Goal: Transaction & Acquisition: Purchase product/service

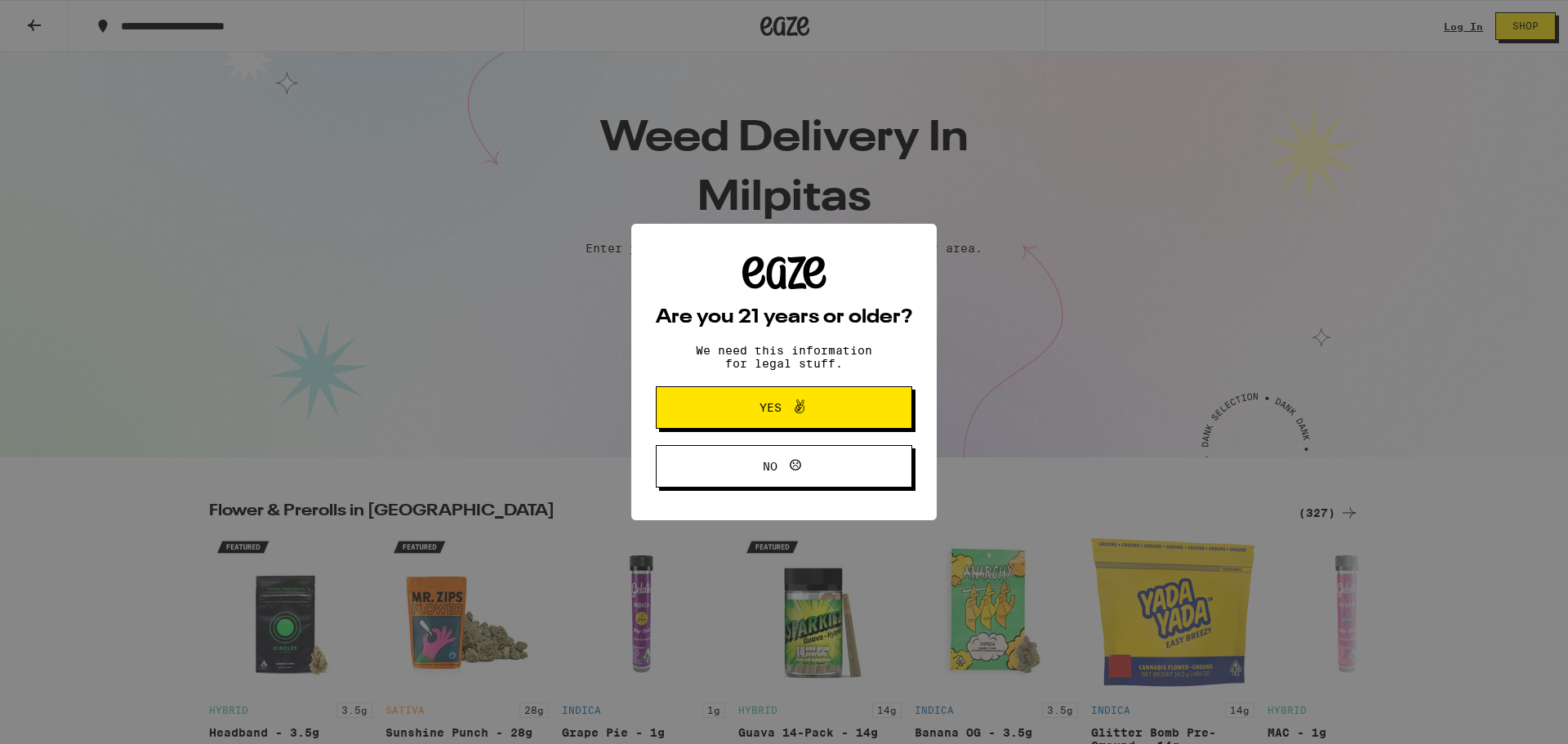
click at [844, 411] on span "Yes" at bounding box center [784, 407] width 125 height 21
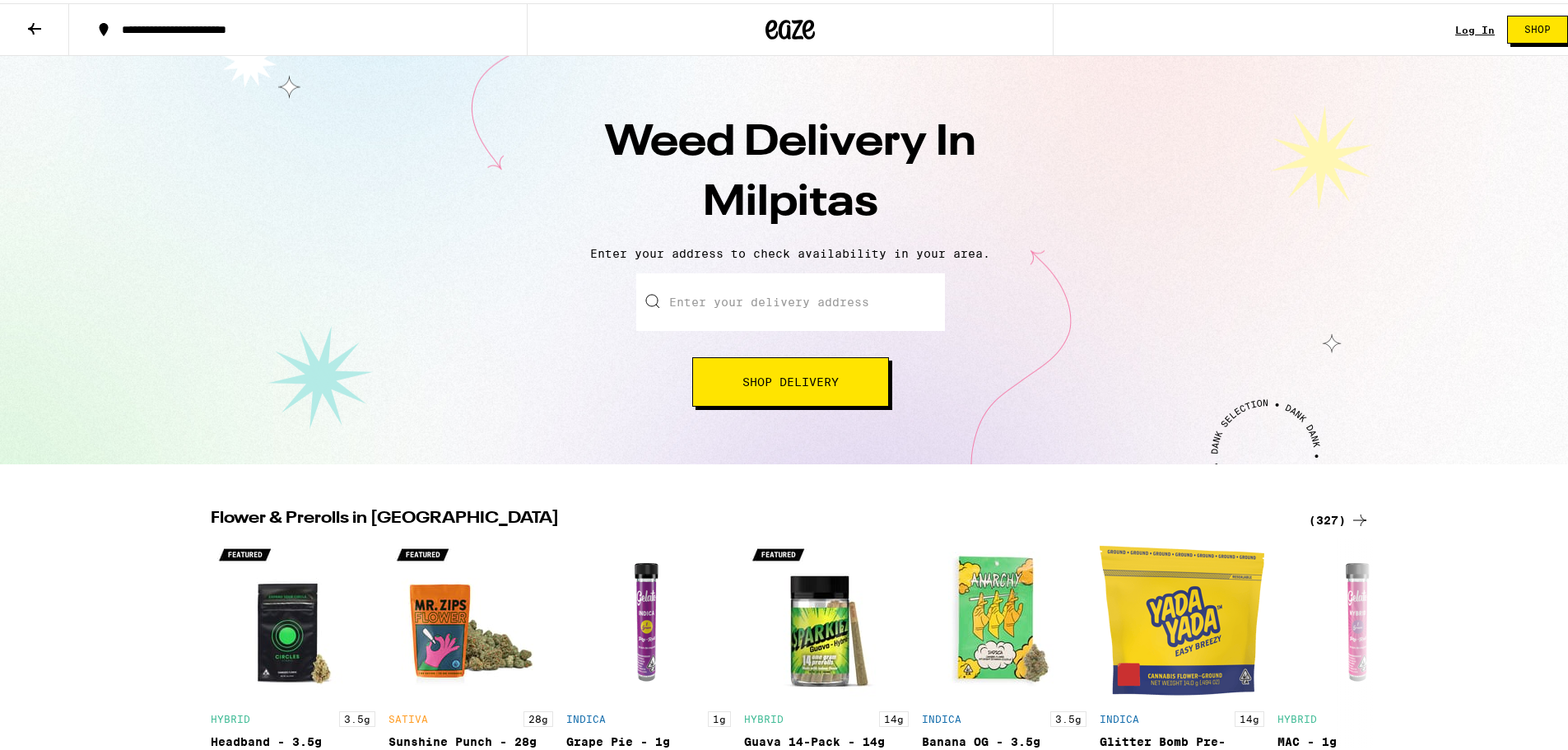
click at [1462, 27] on link "Log In" at bounding box center [1475, 27] width 39 height 11
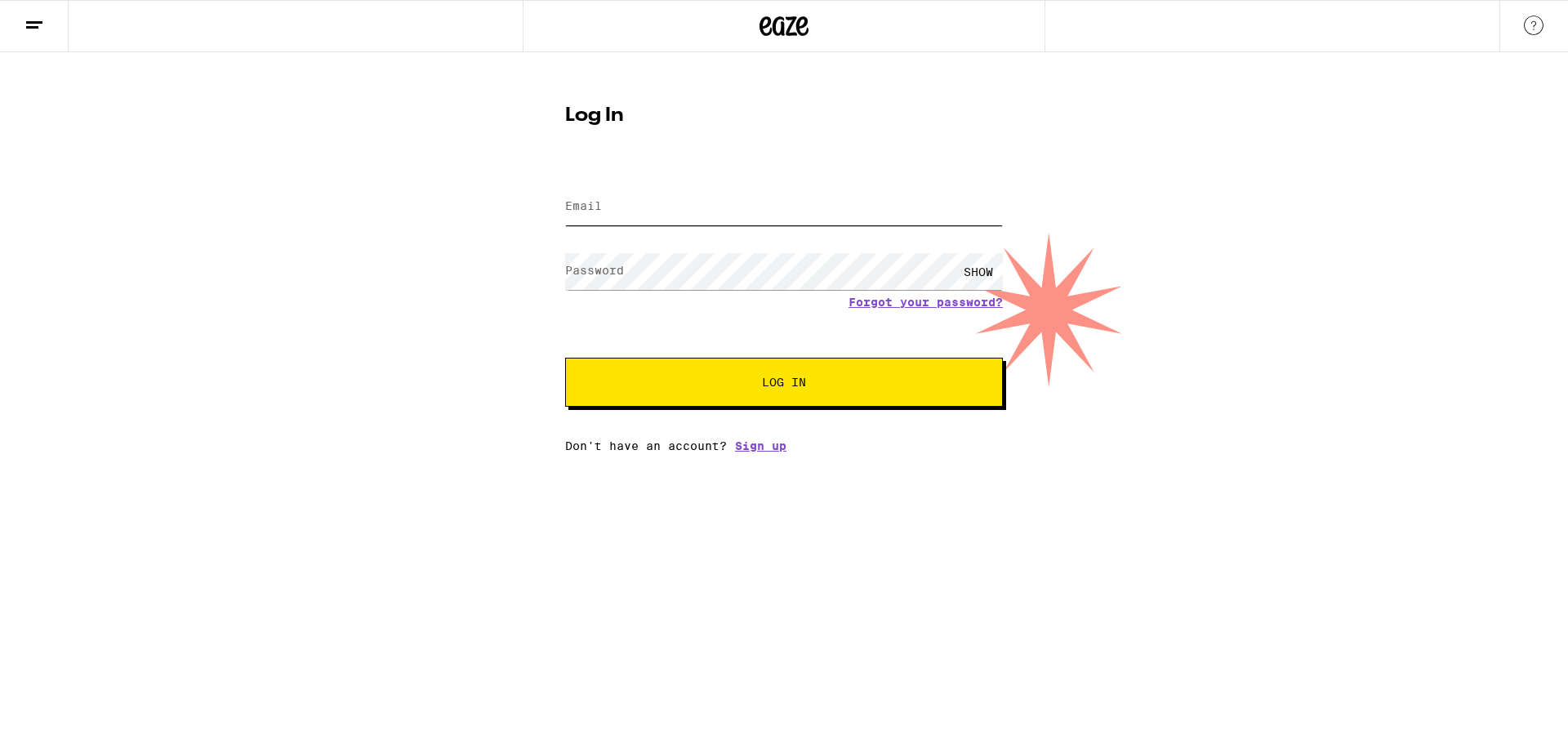
type input "[EMAIL_ADDRESS][DOMAIN_NAME]"
click at [774, 371] on button "Log In" at bounding box center [784, 382] width 437 height 49
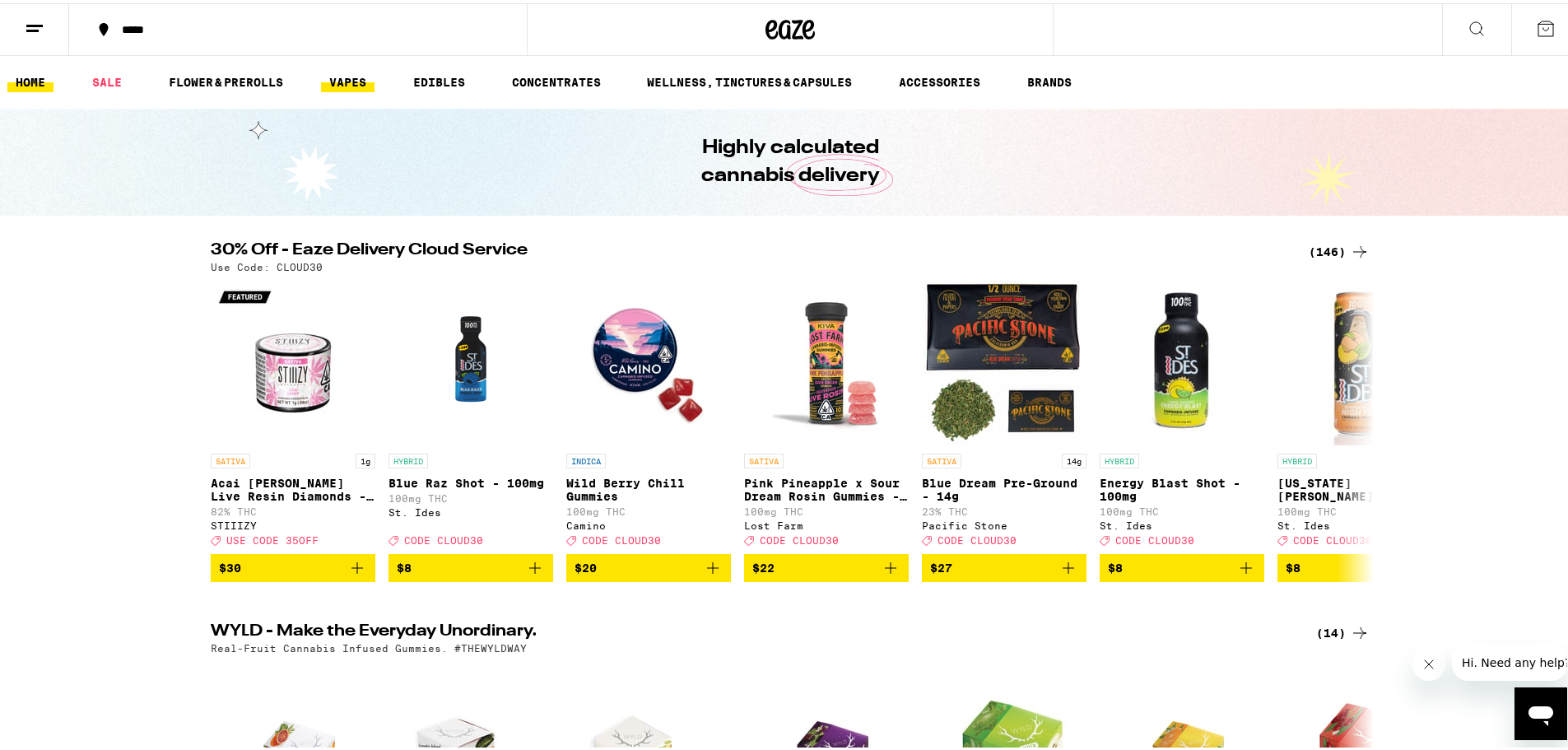
click at [345, 80] on link "VAPES" at bounding box center [347, 79] width 53 height 20
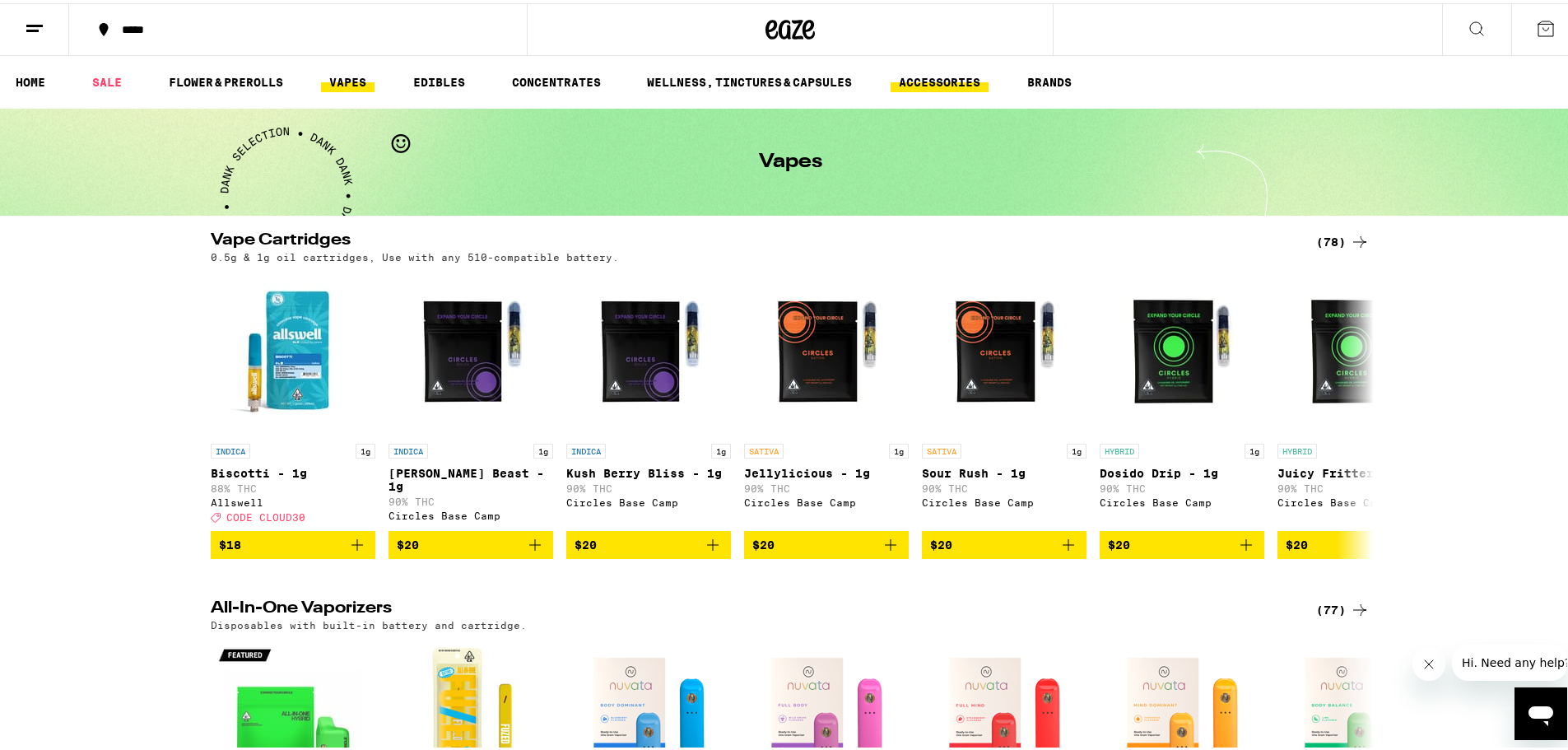
click at [943, 81] on link "ACCESSORIES" at bounding box center [939, 79] width 98 height 20
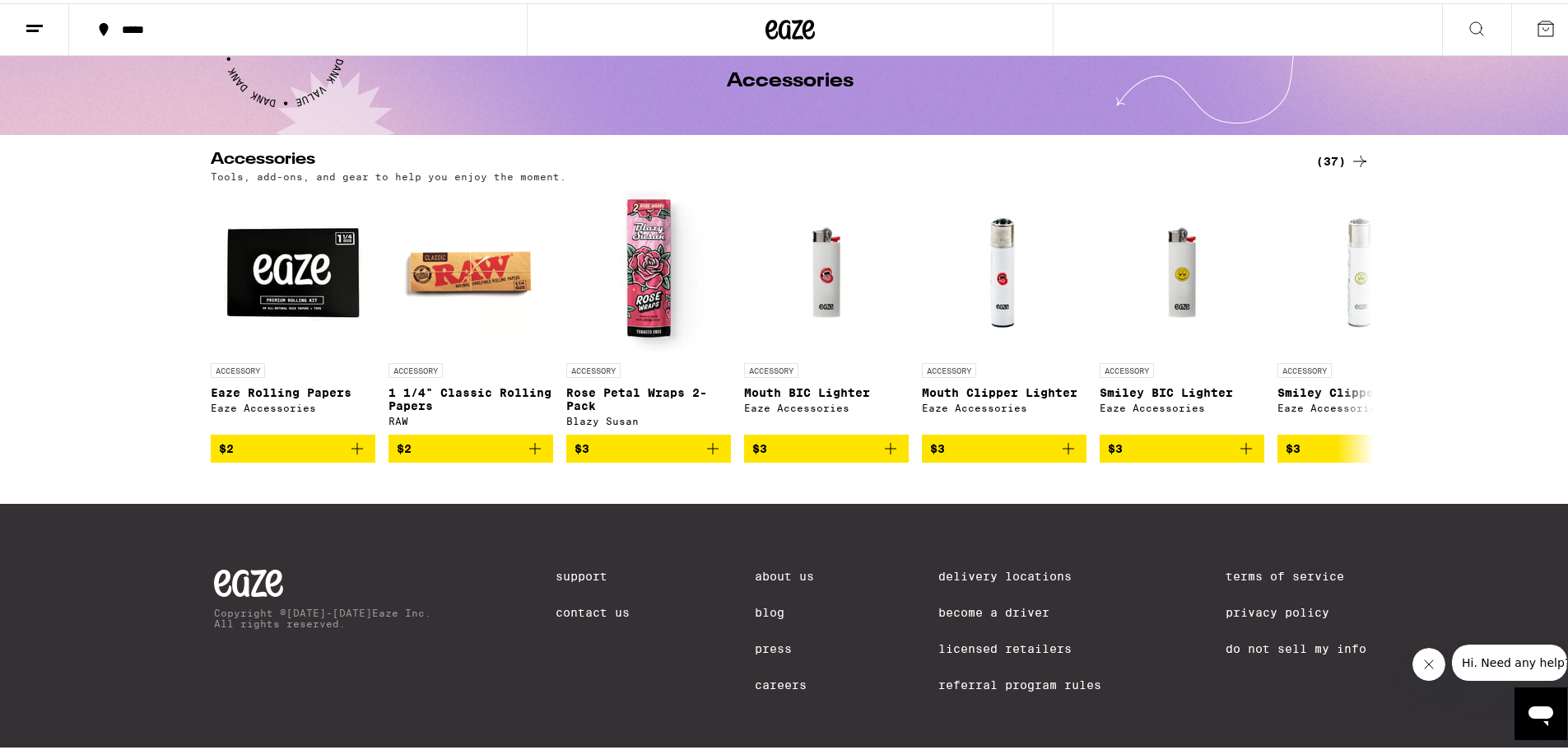
scroll to position [83, 0]
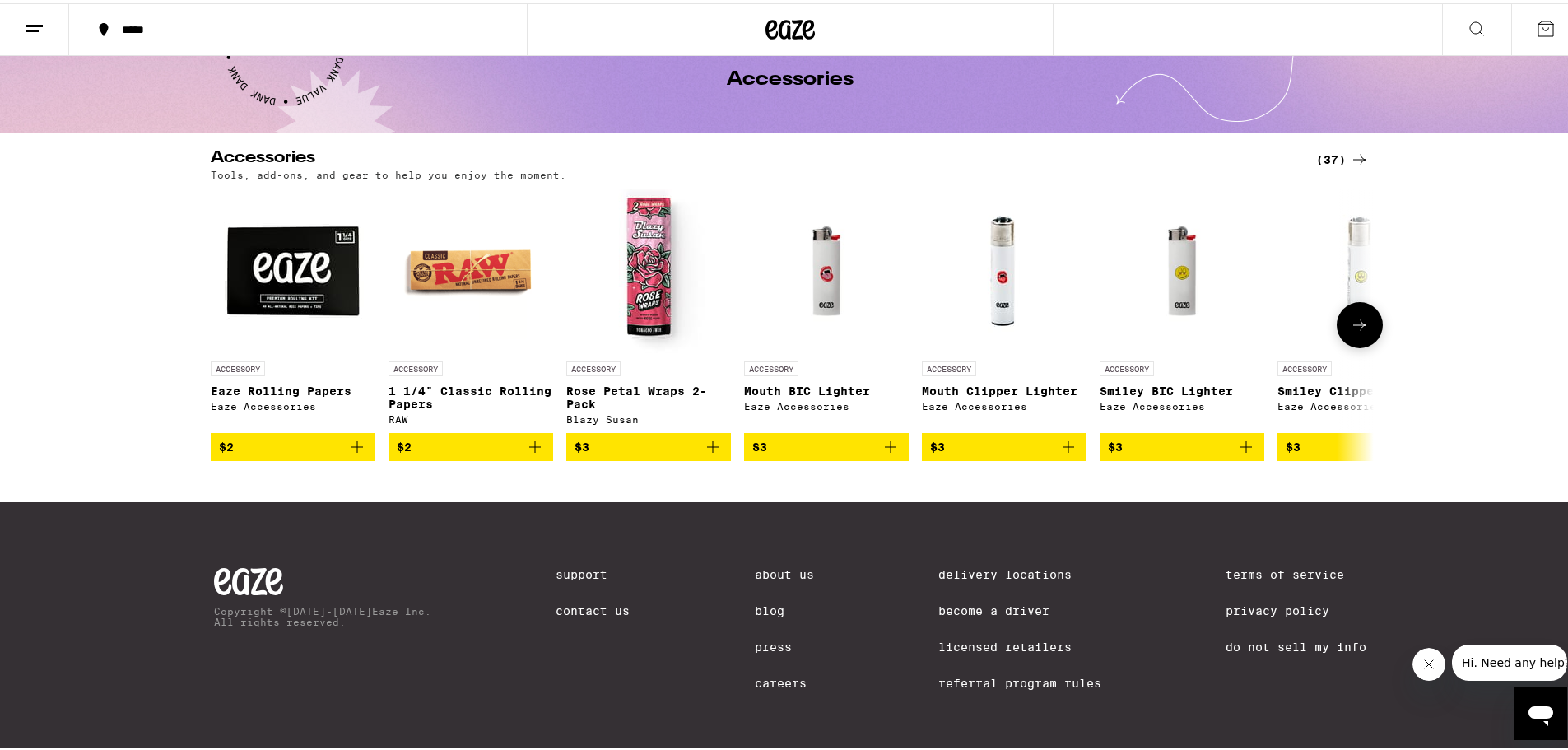
click at [1353, 319] on icon at bounding box center [1360, 322] width 20 height 20
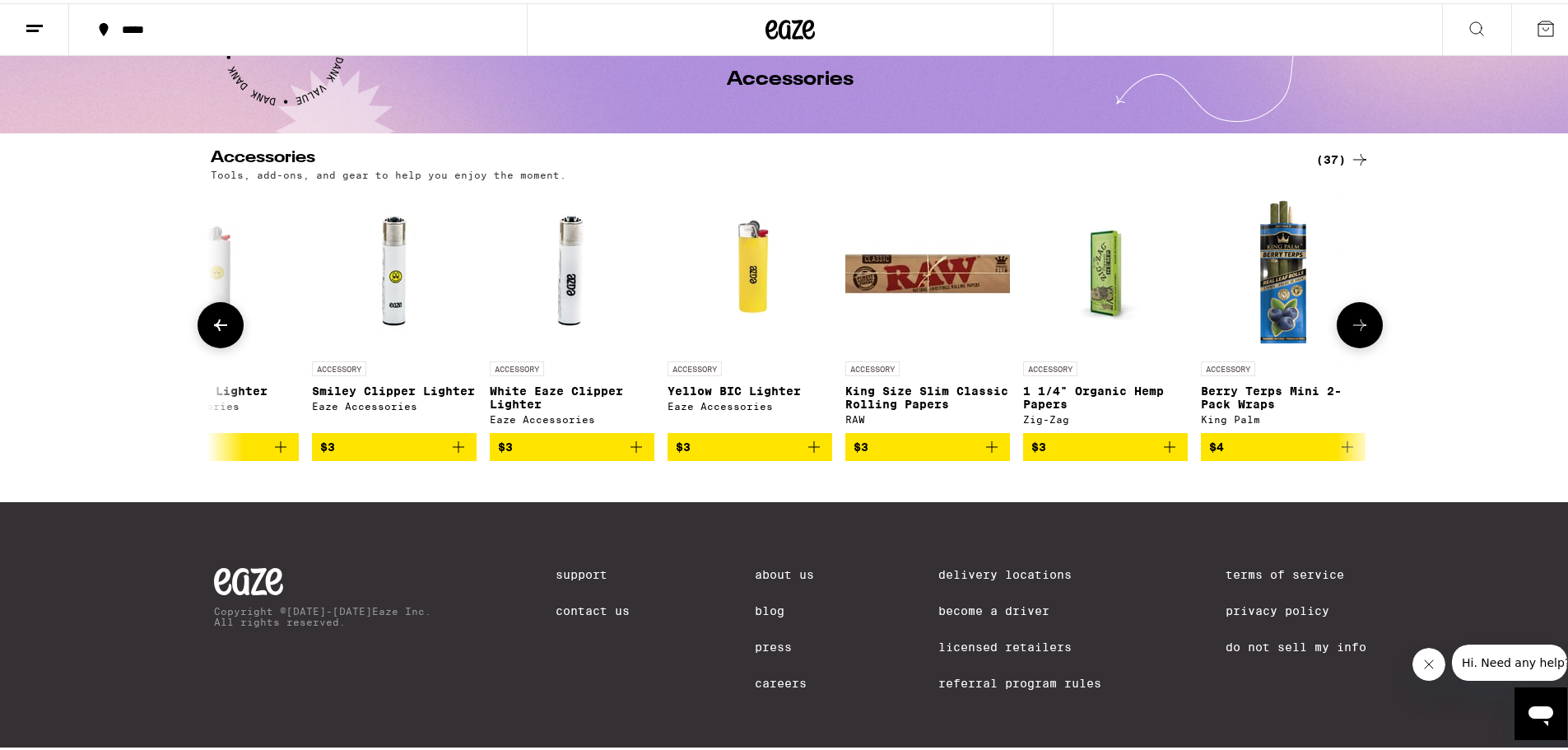
scroll to position [0, 980]
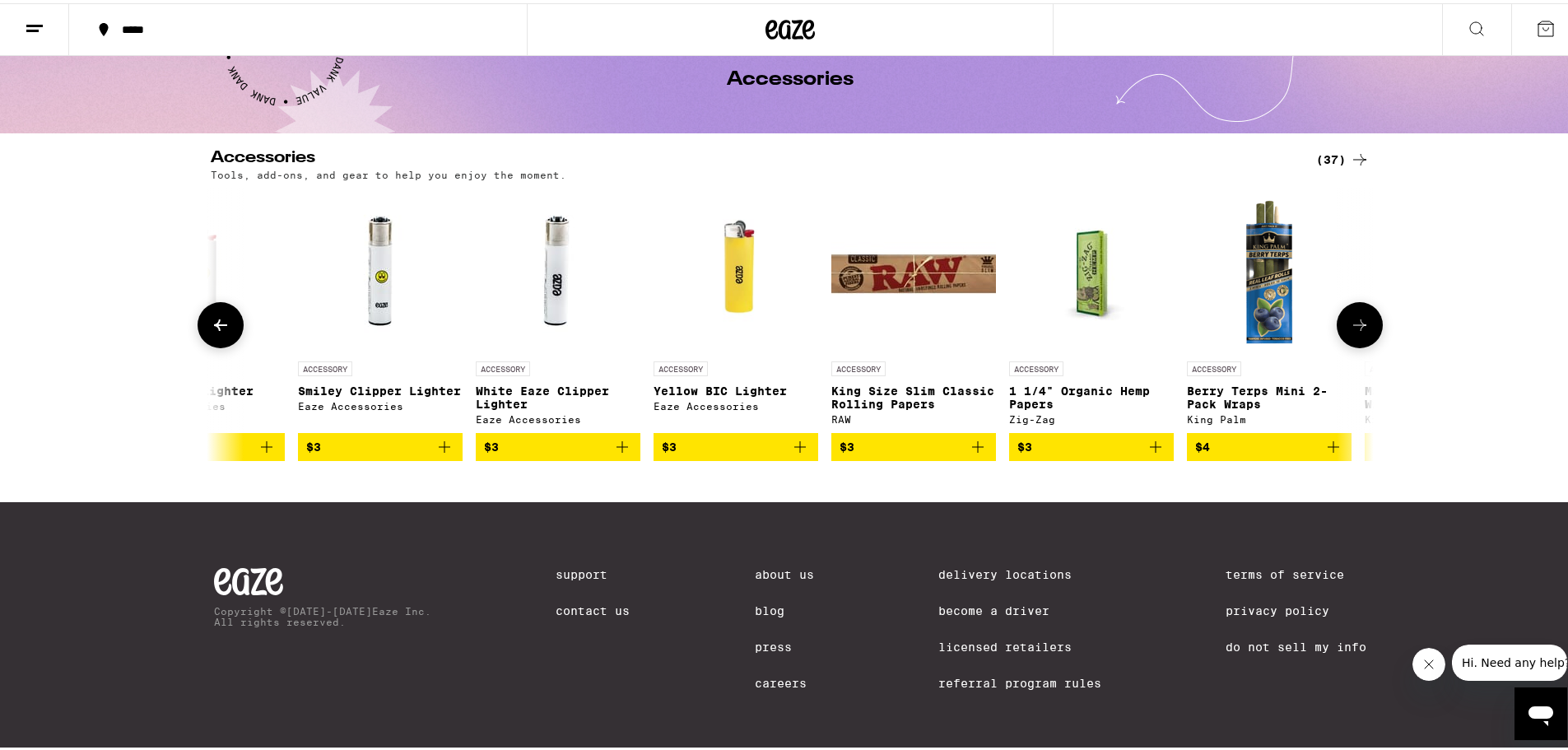
click at [1354, 318] on icon at bounding box center [1360, 322] width 20 height 20
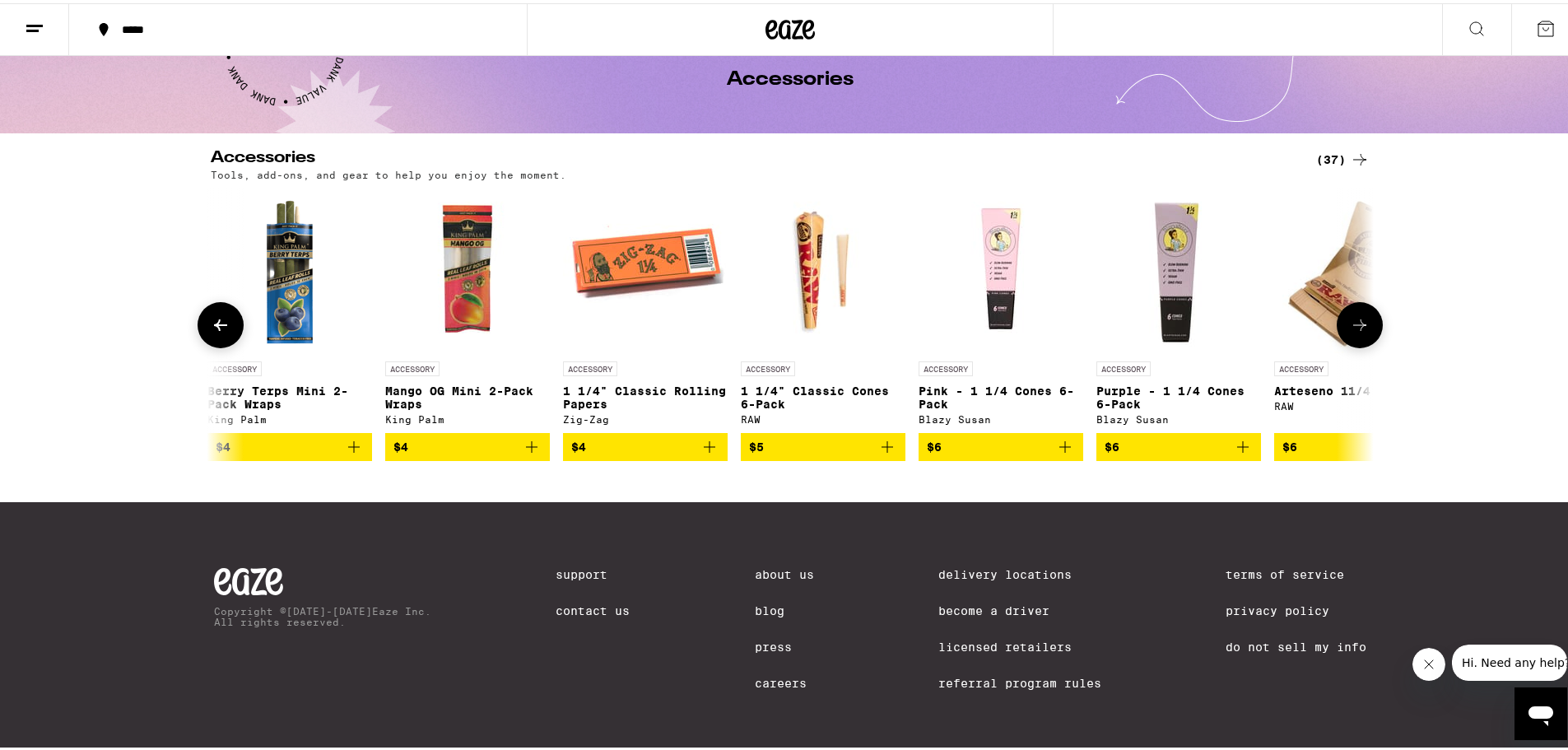
click at [1354, 318] on icon at bounding box center [1360, 322] width 20 height 20
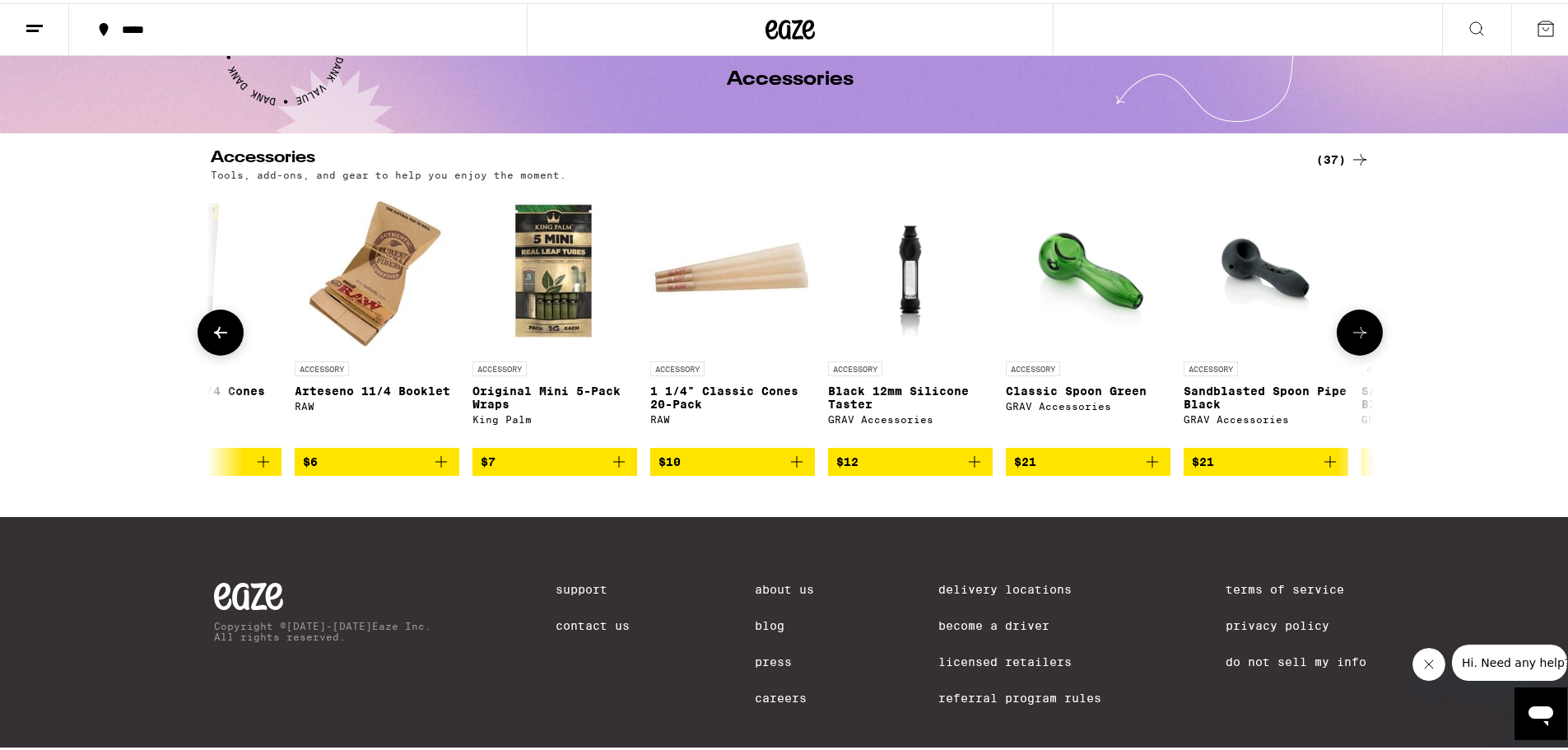
click at [1354, 318] on button at bounding box center [1360, 329] width 46 height 46
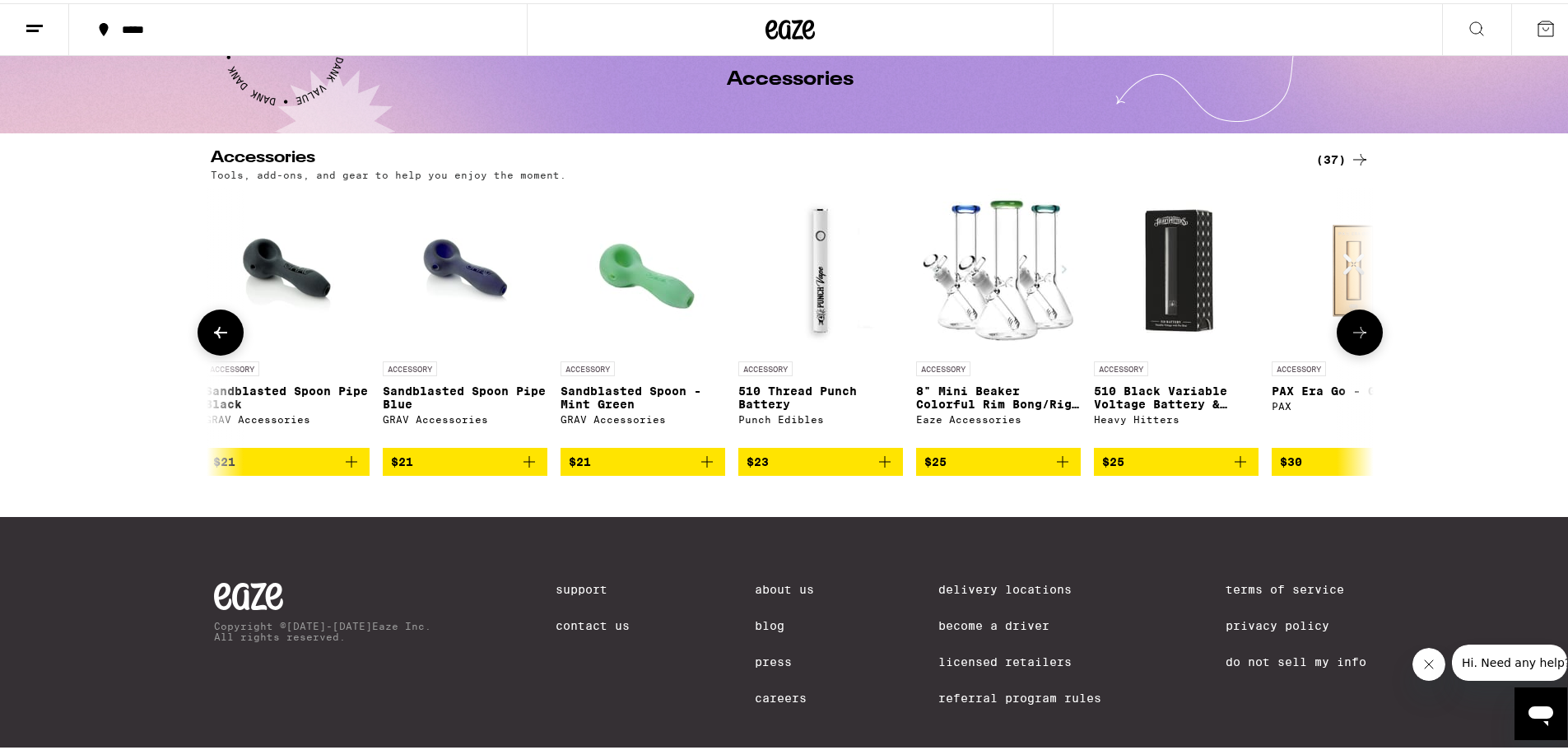
scroll to position [0, 3919]
click at [807, 278] on img "Open page for 510 Thread Punch Battery from Punch Edibles" at bounding box center [820, 268] width 165 height 165
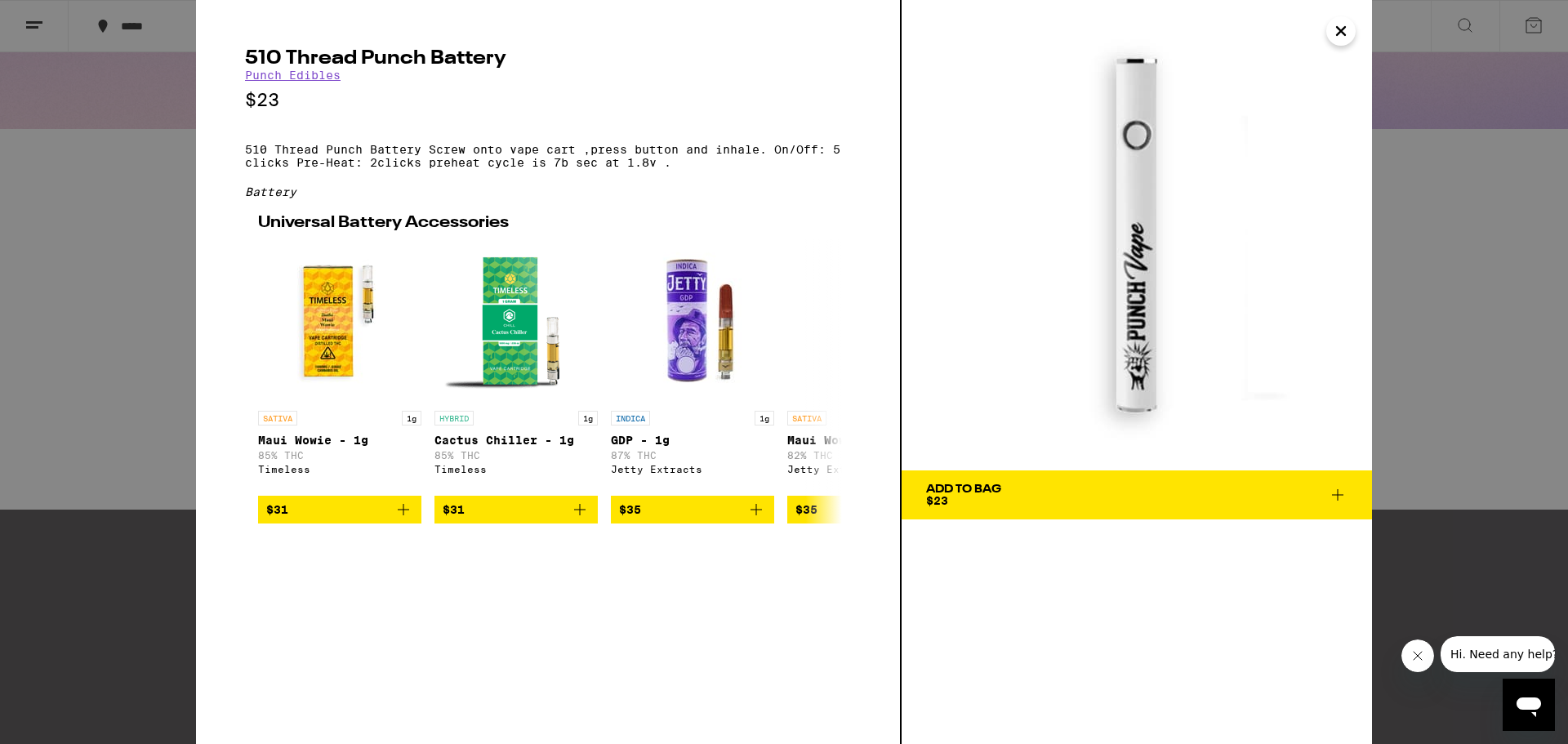
click at [1337, 28] on icon "Close" at bounding box center [1341, 31] width 8 height 8
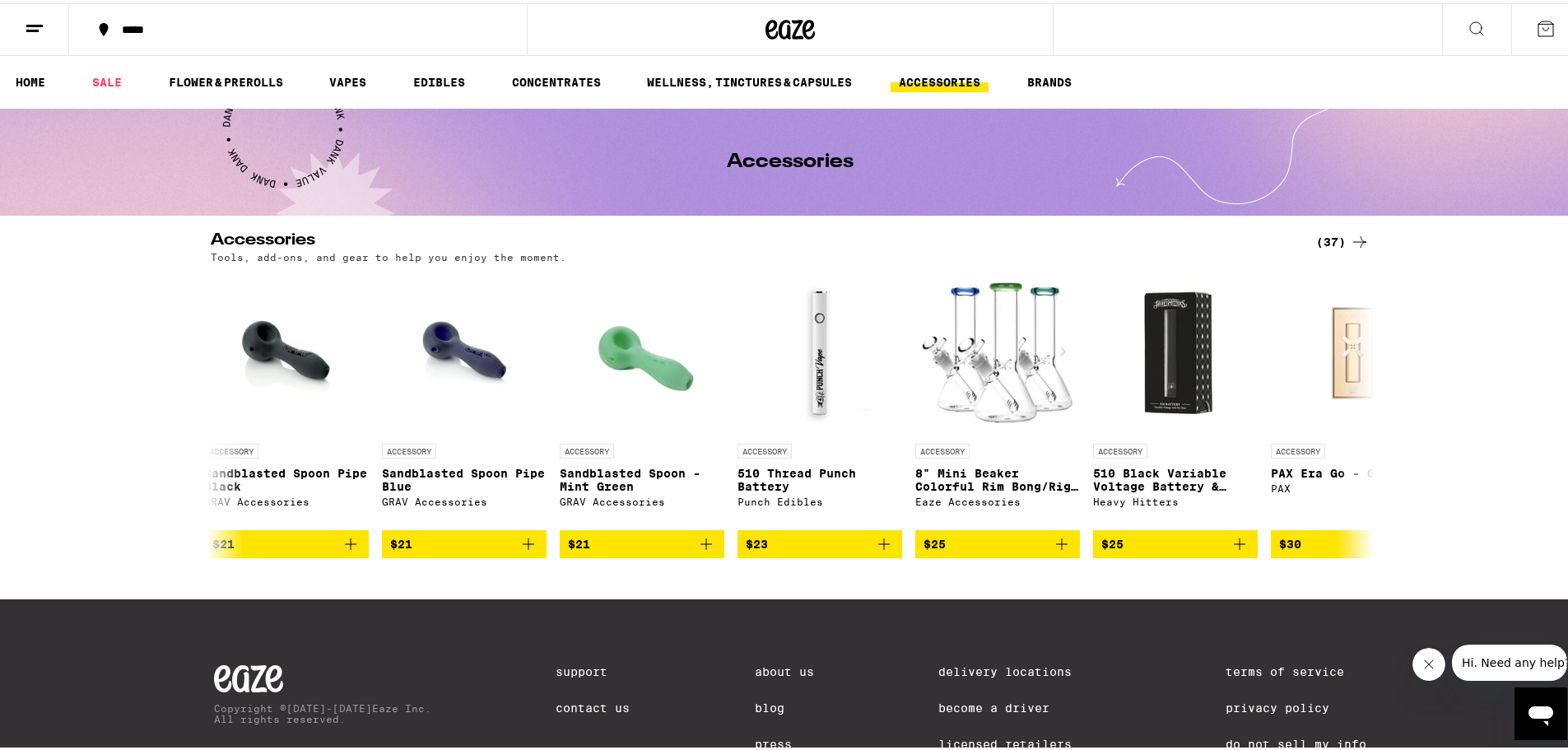
click at [351, 21] on div "*****" at bounding box center [306, 26] width 385 height 12
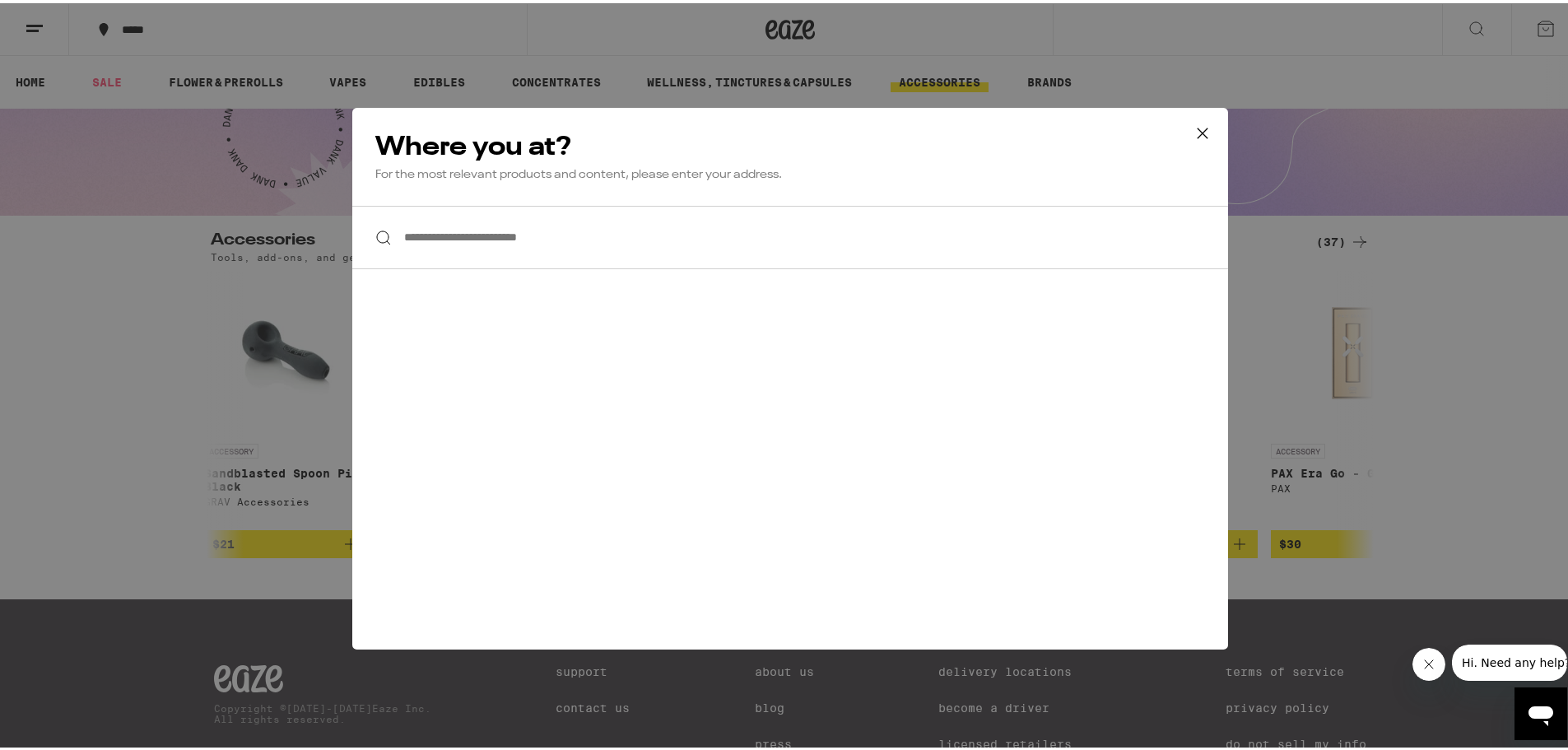
click at [803, 223] on input "**********" at bounding box center [790, 234] width 876 height 63
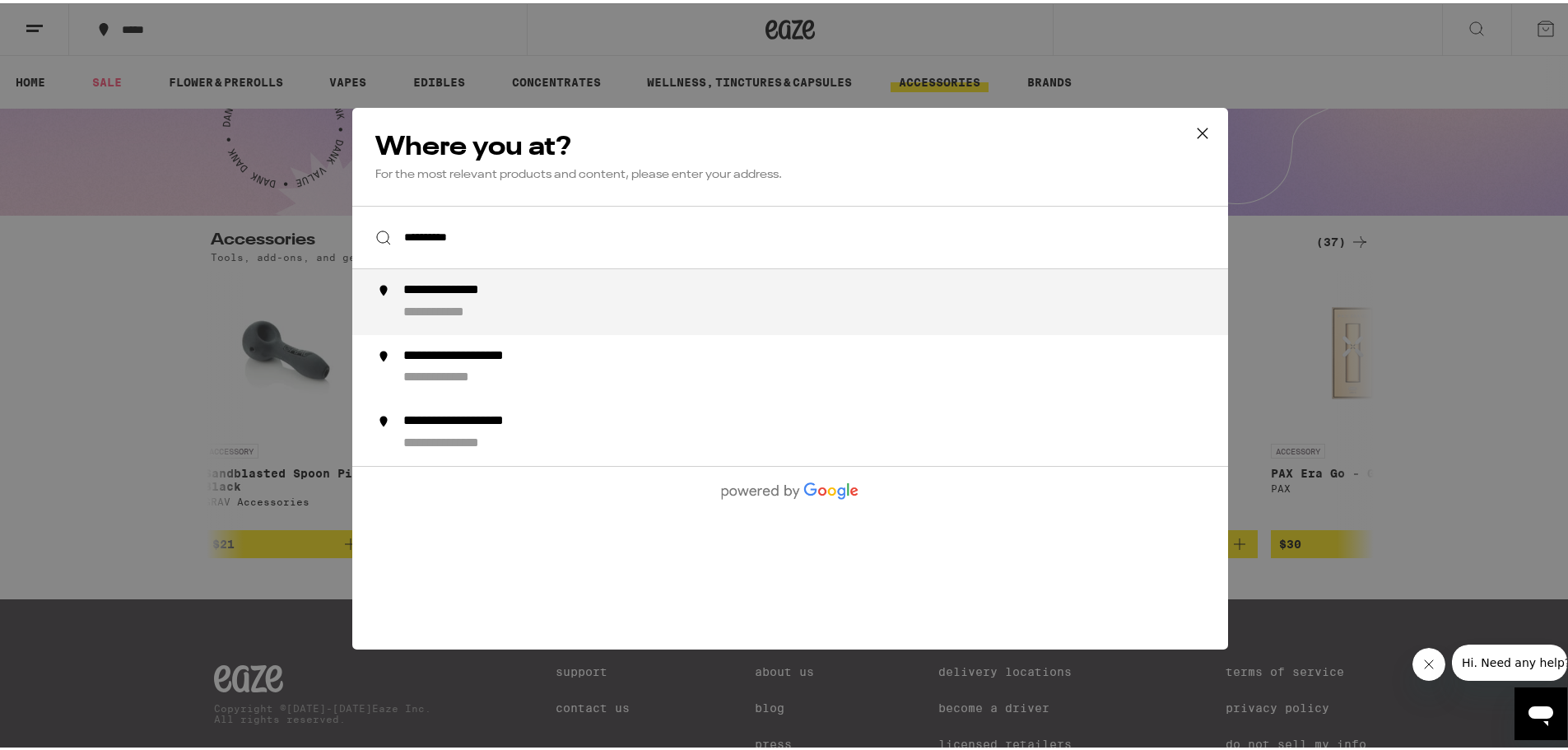
click at [570, 276] on li "**********" at bounding box center [790, 299] width 876 height 66
type input "**********"
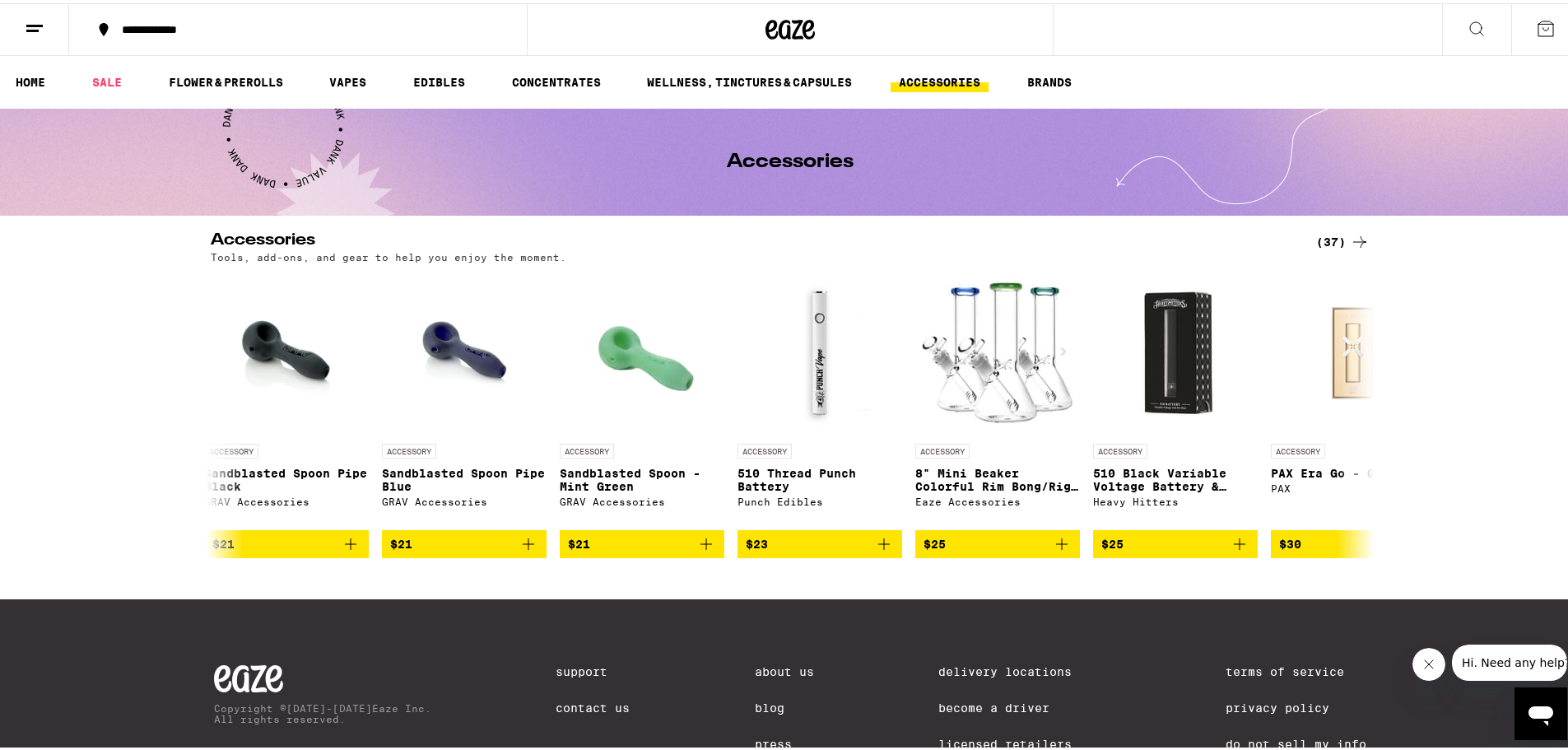
click at [1475, 28] on button at bounding box center [1476, 27] width 69 height 52
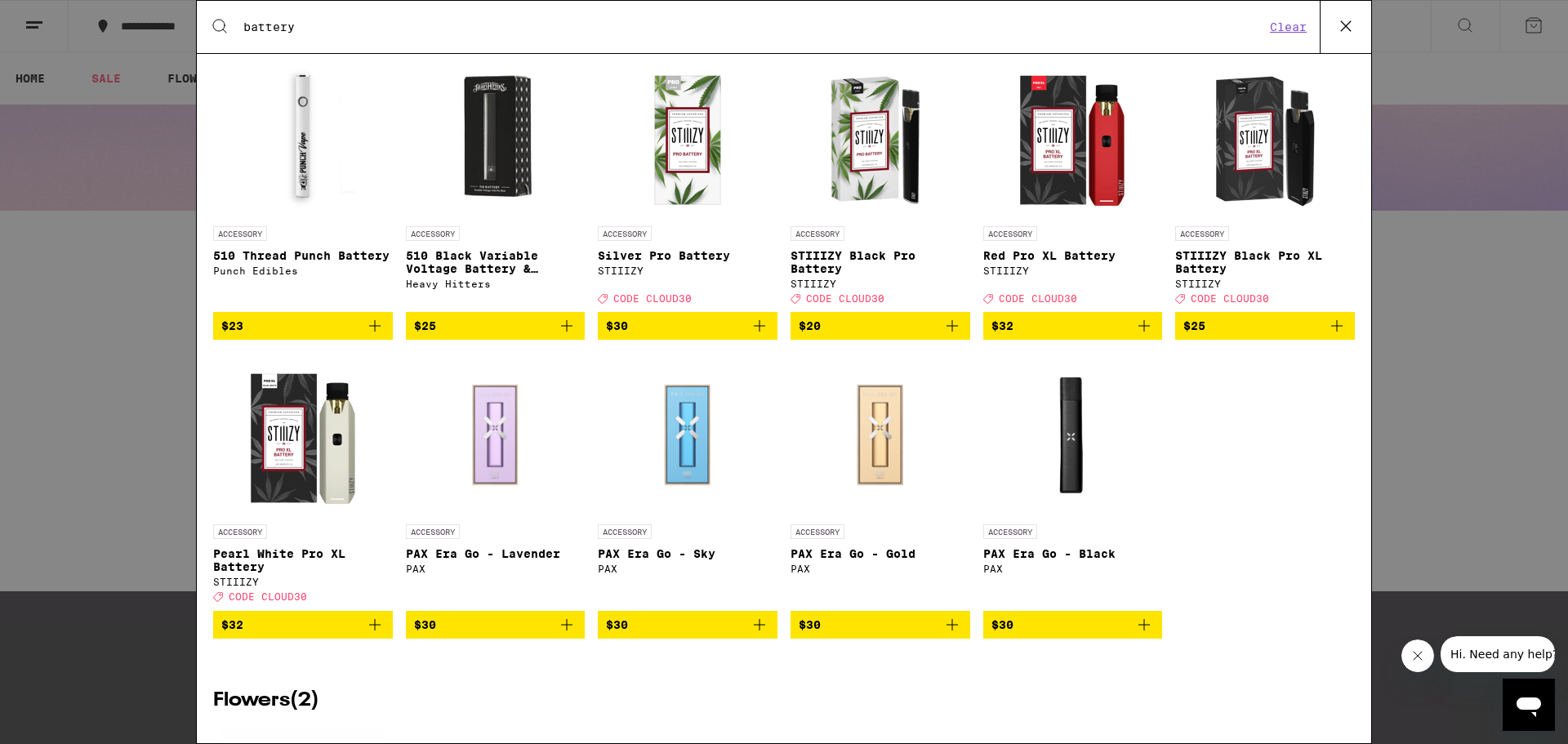
scroll to position [980, 0]
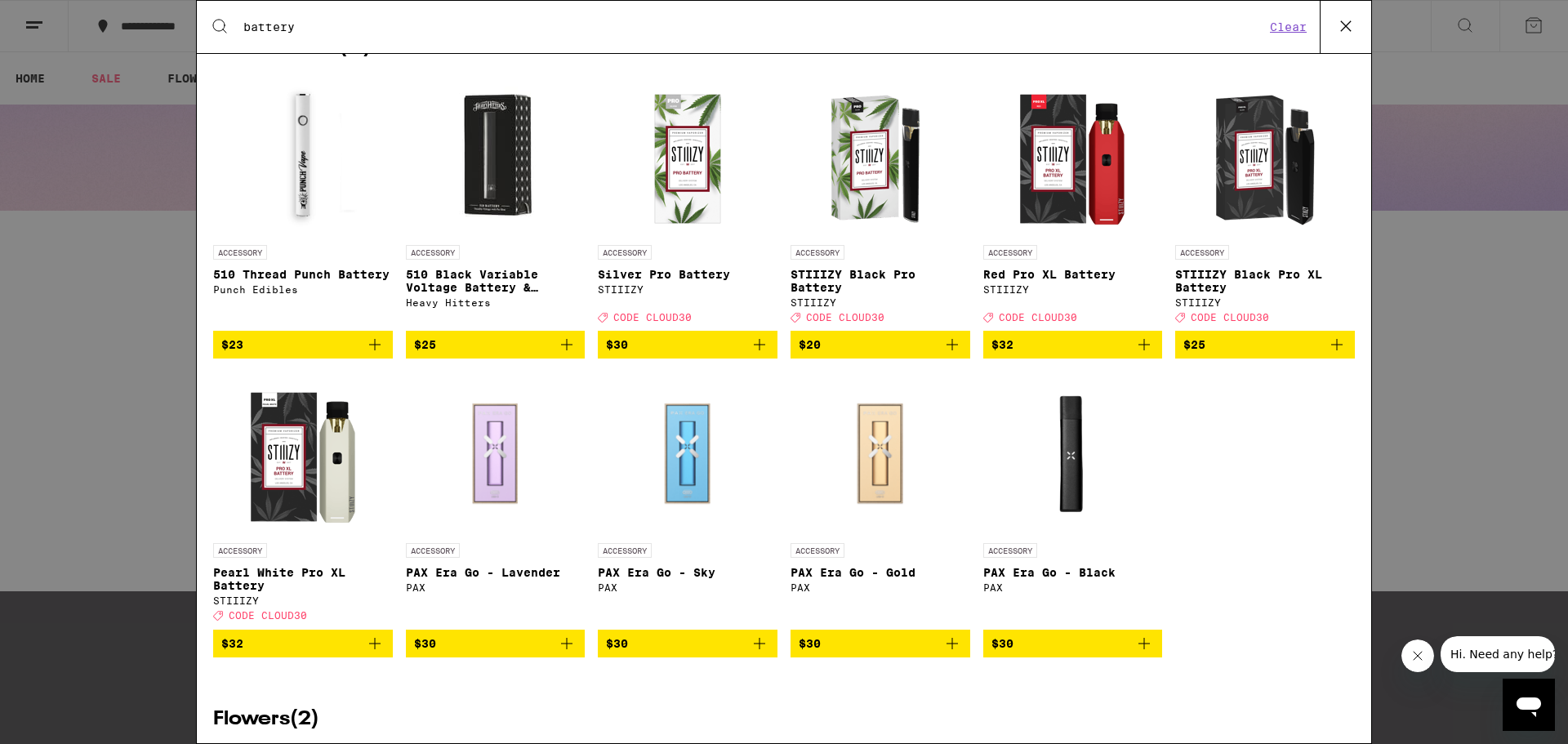
type input "battery"
click at [359, 355] on span "$23" at bounding box center [303, 345] width 164 height 20
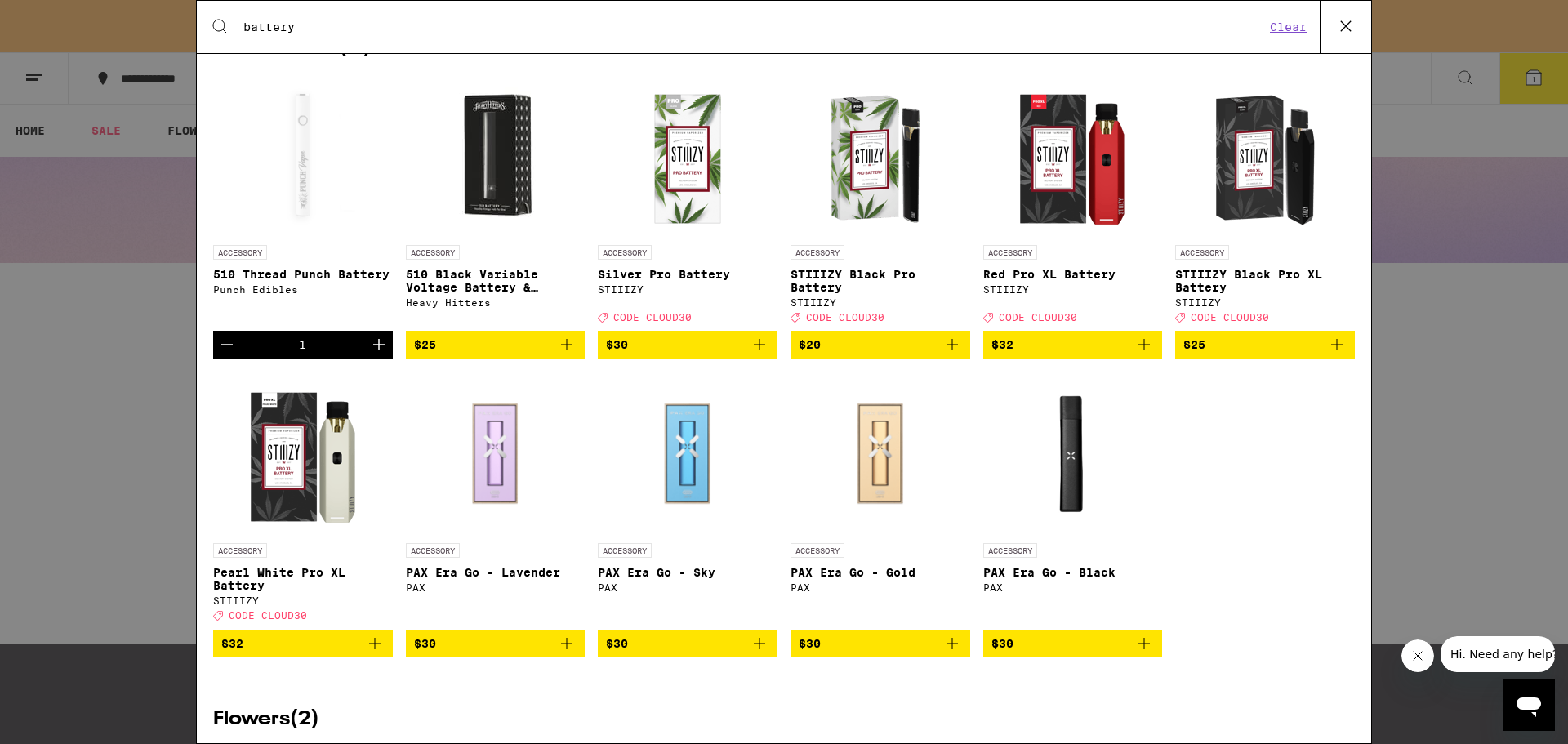
click at [121, 411] on div "Search for Products battery Clear 36 results for "battery" Brands ( 1 ) DIME Va…" at bounding box center [784, 372] width 1568 height 744
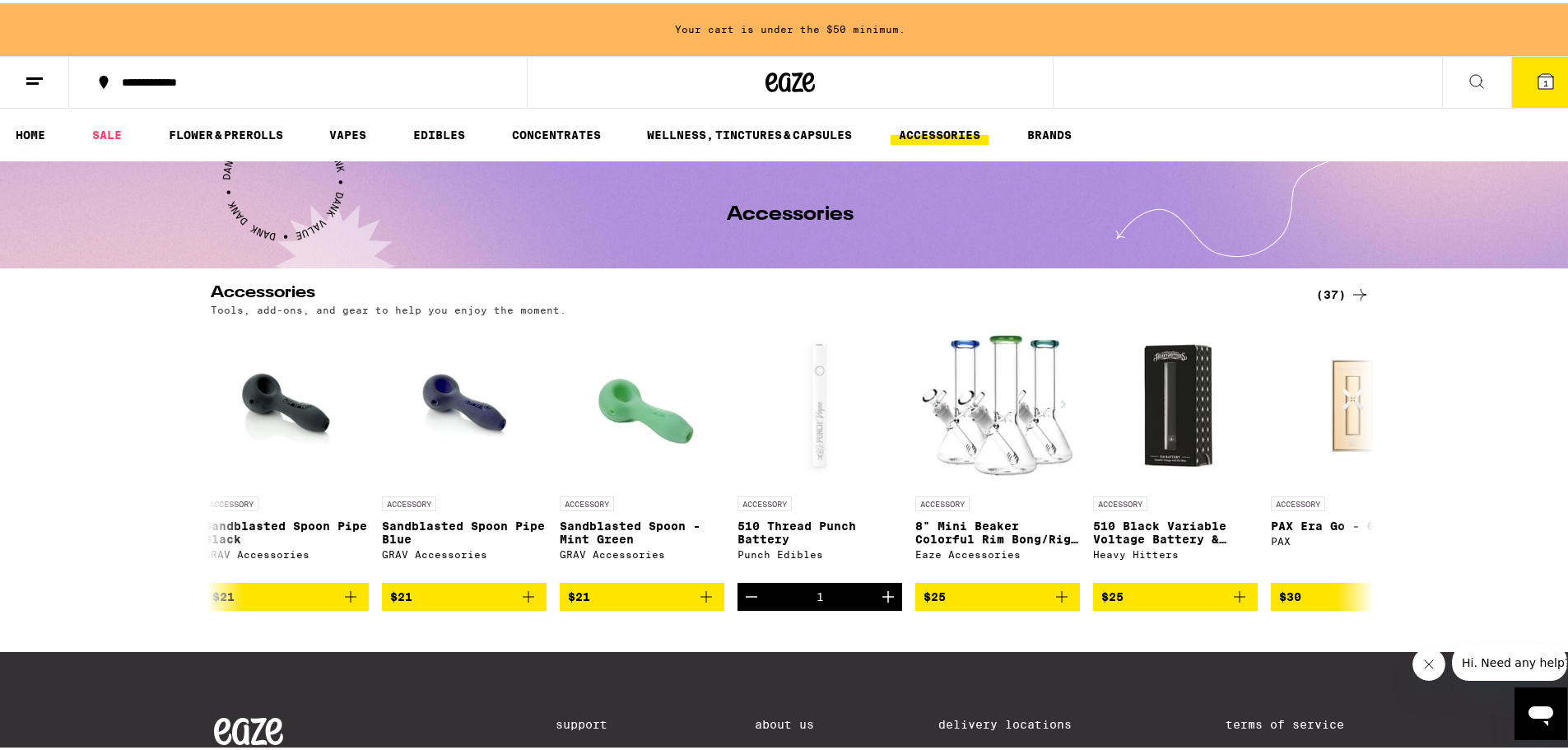
click at [1470, 79] on icon at bounding box center [1476, 78] width 13 height 13
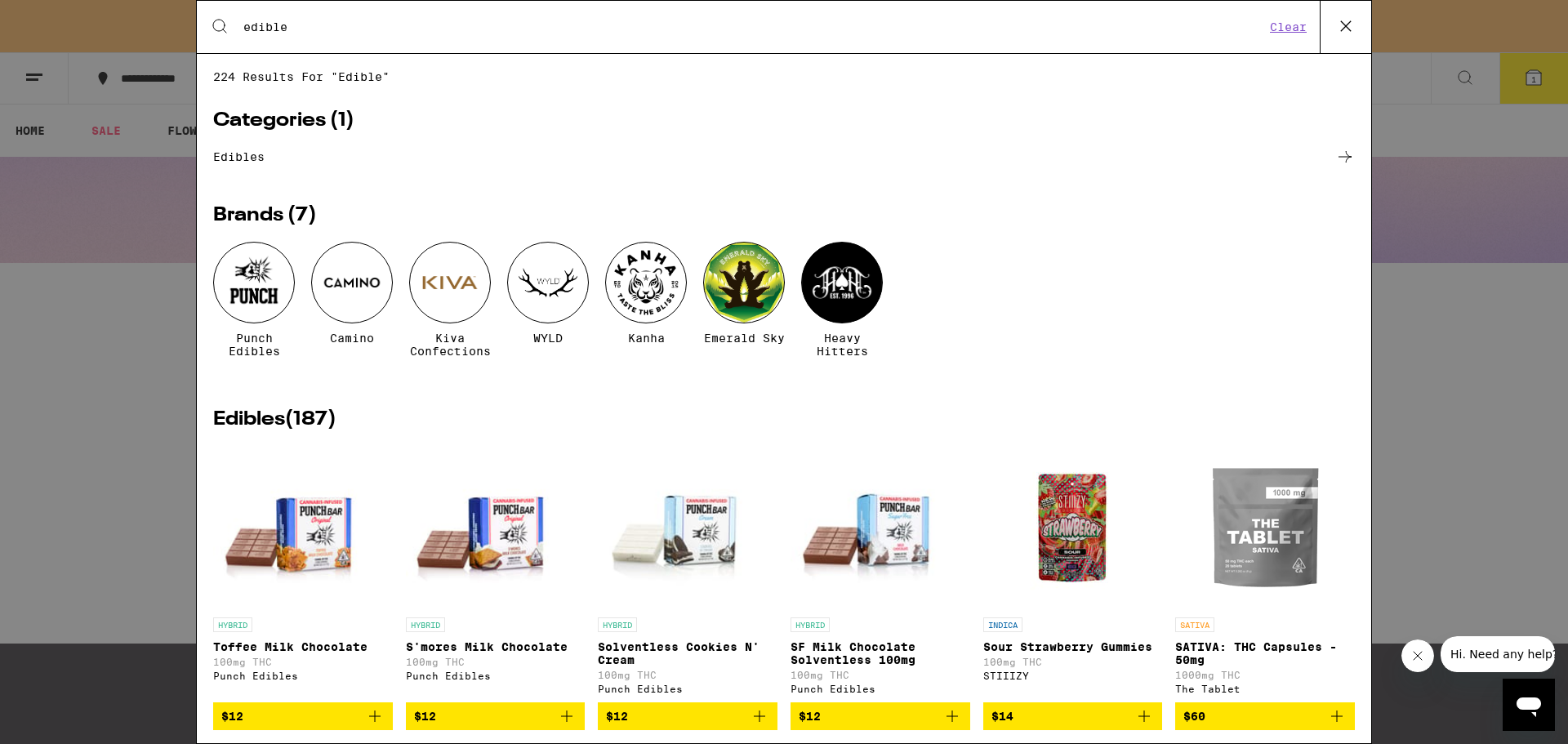
type input "edible"
click at [244, 429] on h2 "Edibles ( 187 )" at bounding box center [784, 420] width 1142 height 20
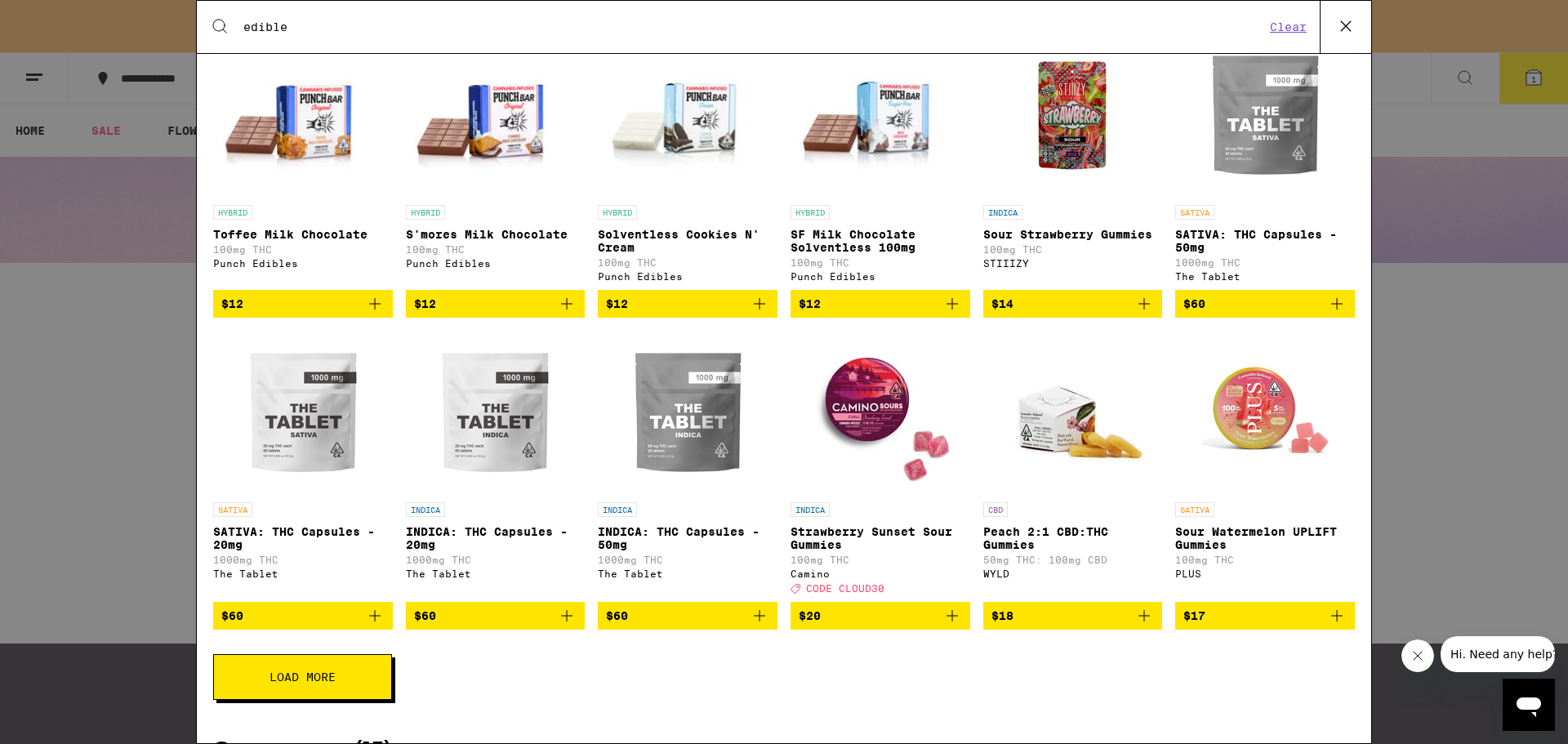
scroll to position [408, 0]
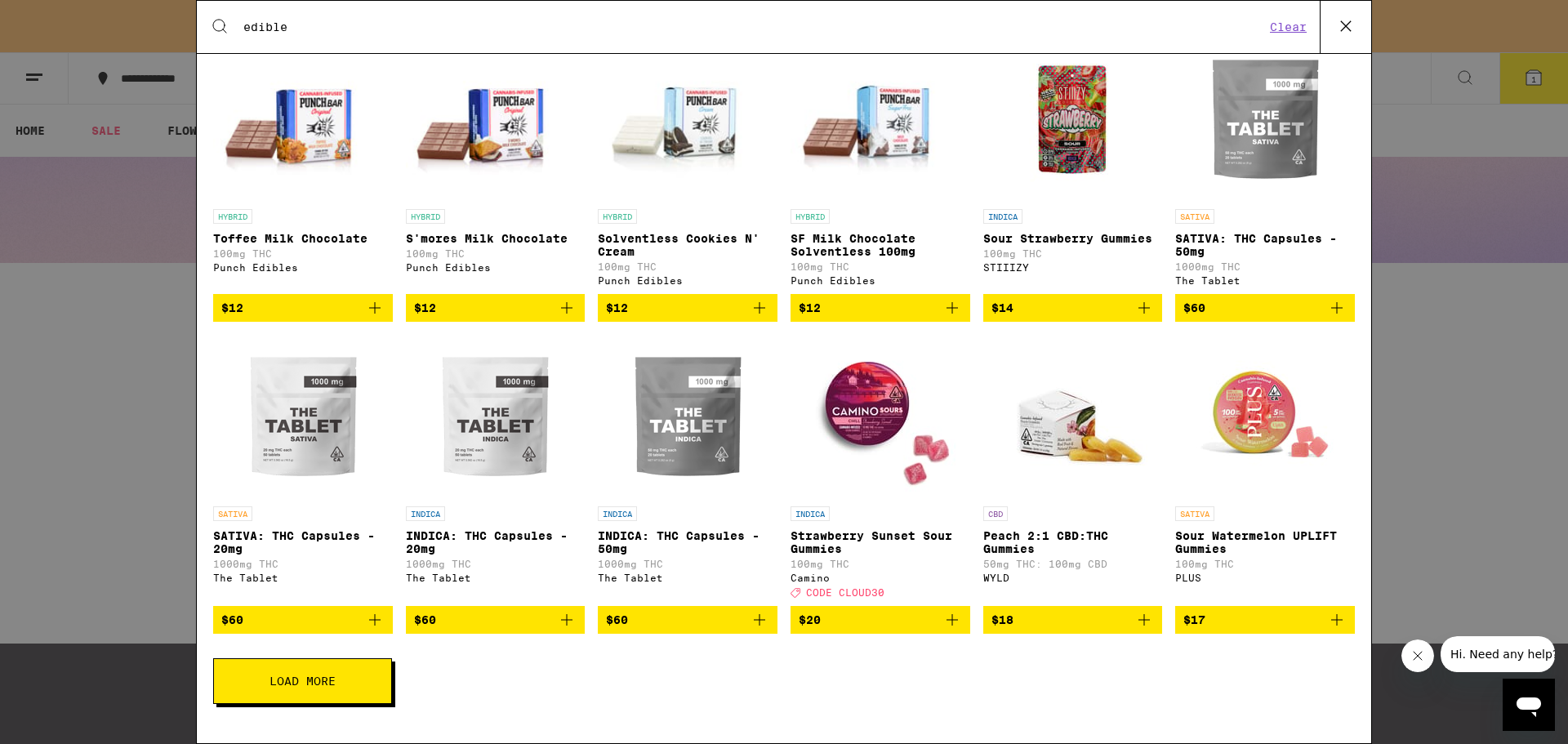
click at [888, 630] on span "$20" at bounding box center [881, 620] width 164 height 20
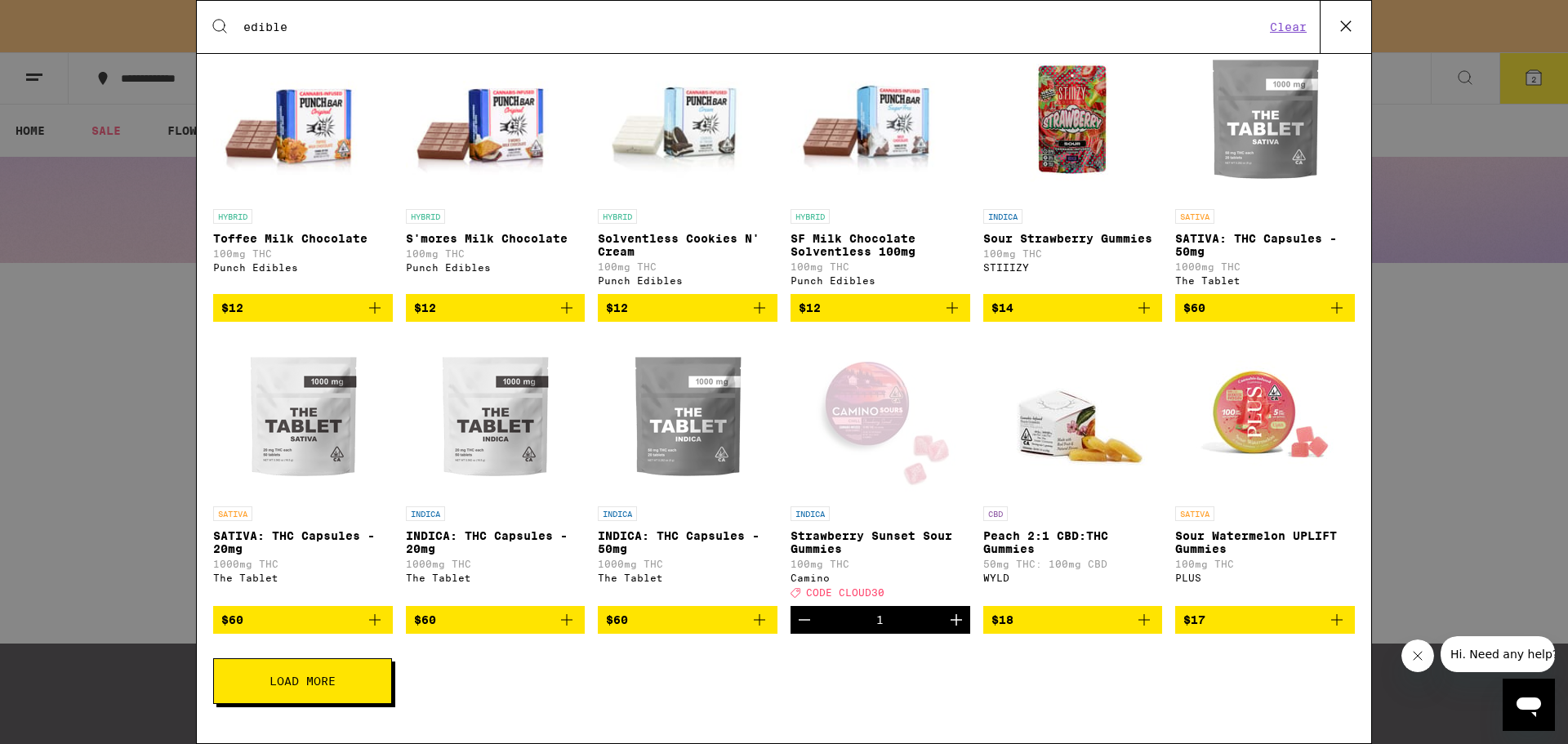
click at [1259, 630] on span "$17" at bounding box center [1265, 620] width 164 height 20
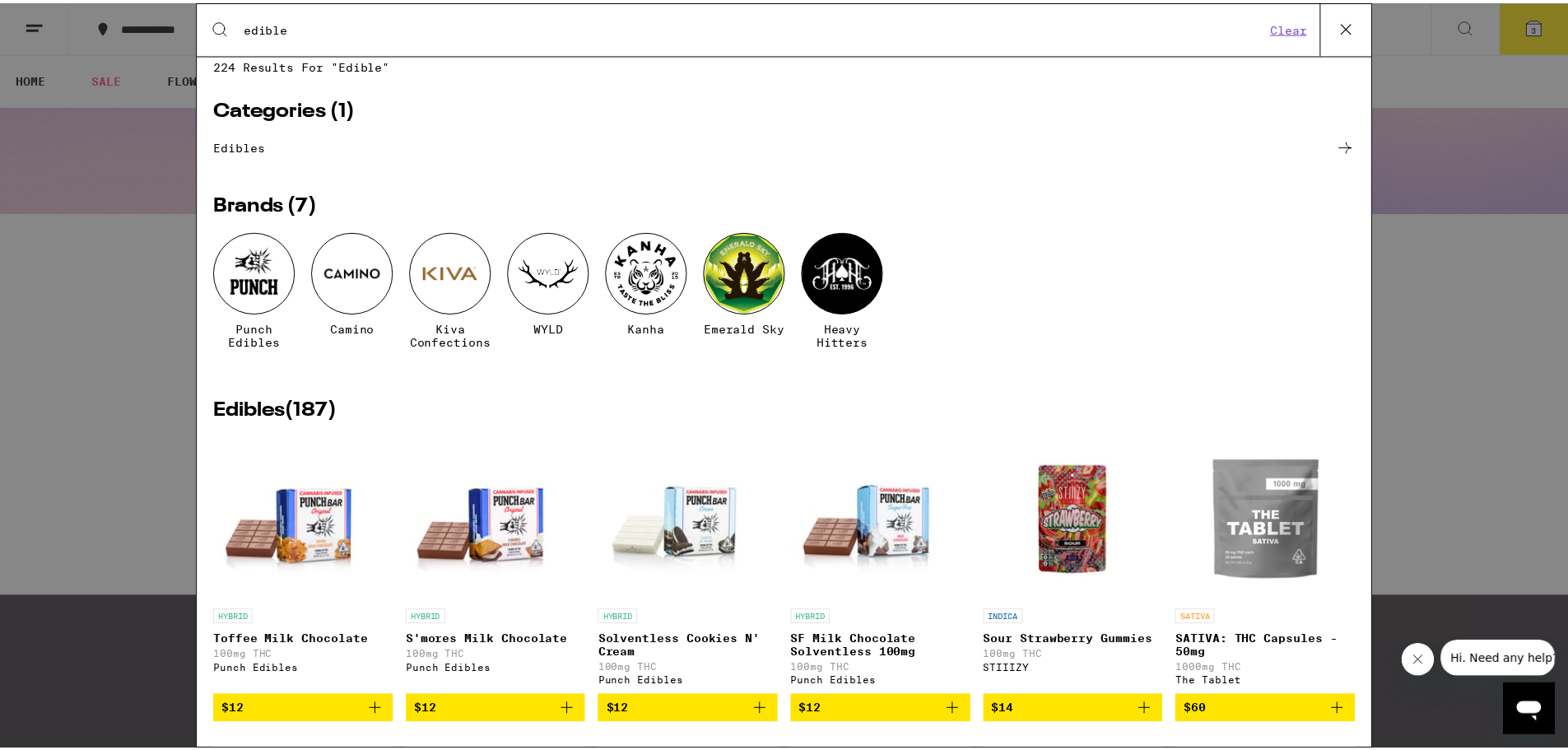
scroll to position [0, 0]
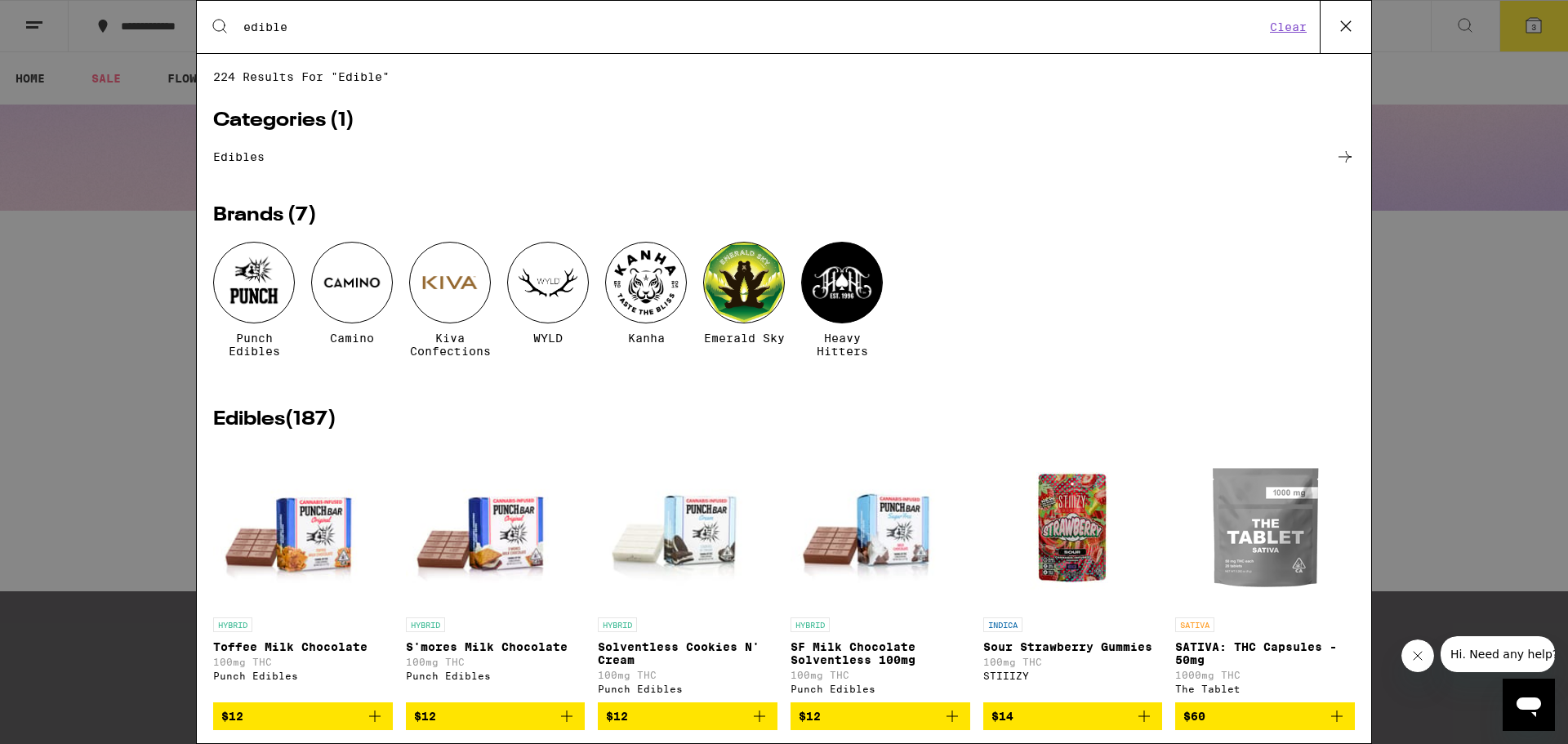
click at [1458, 349] on div "Search for Products edible Clear 224 results for "edible" Categories ( 1 ) edib…" at bounding box center [784, 372] width 1568 height 744
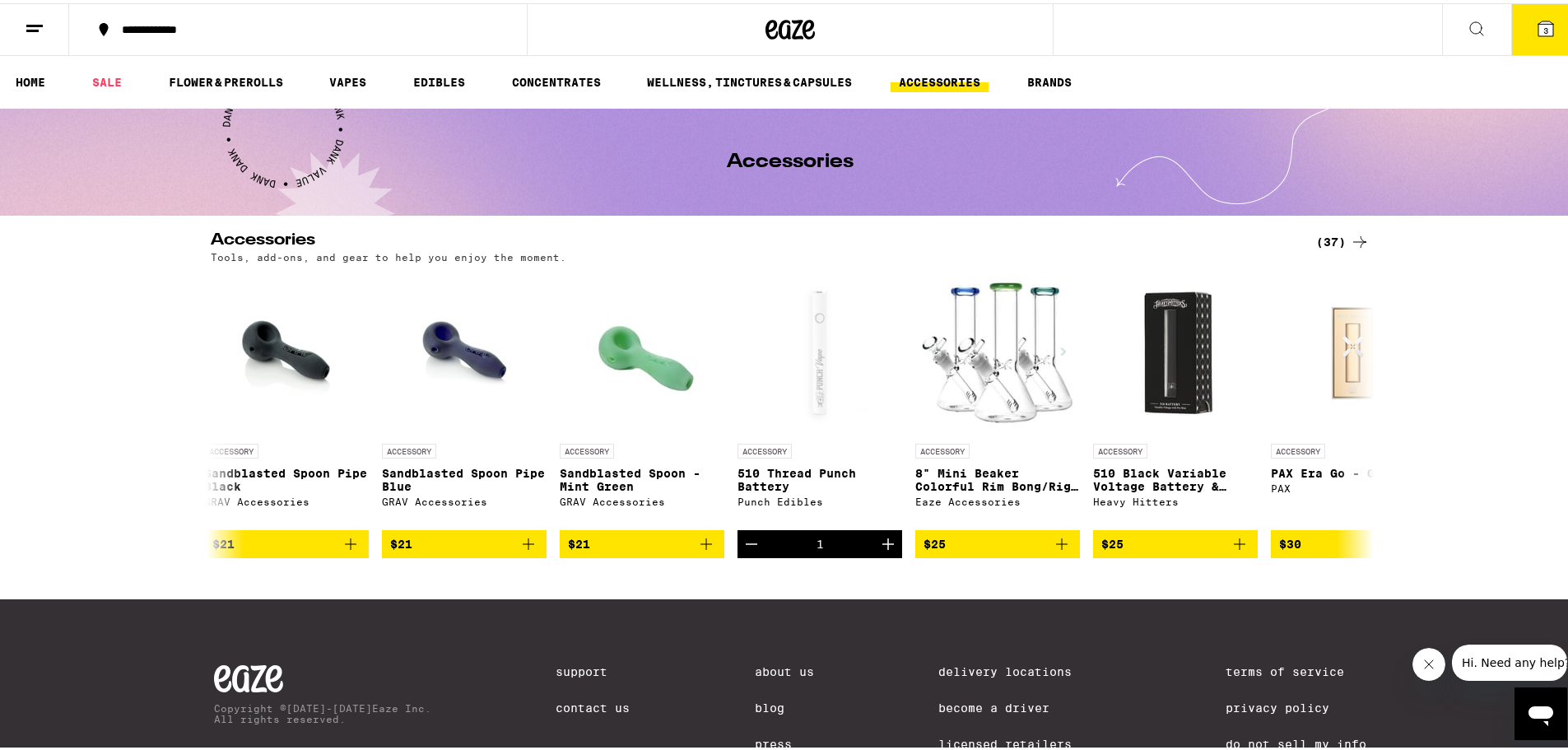
click at [1539, 29] on icon at bounding box center [1546, 26] width 15 height 15
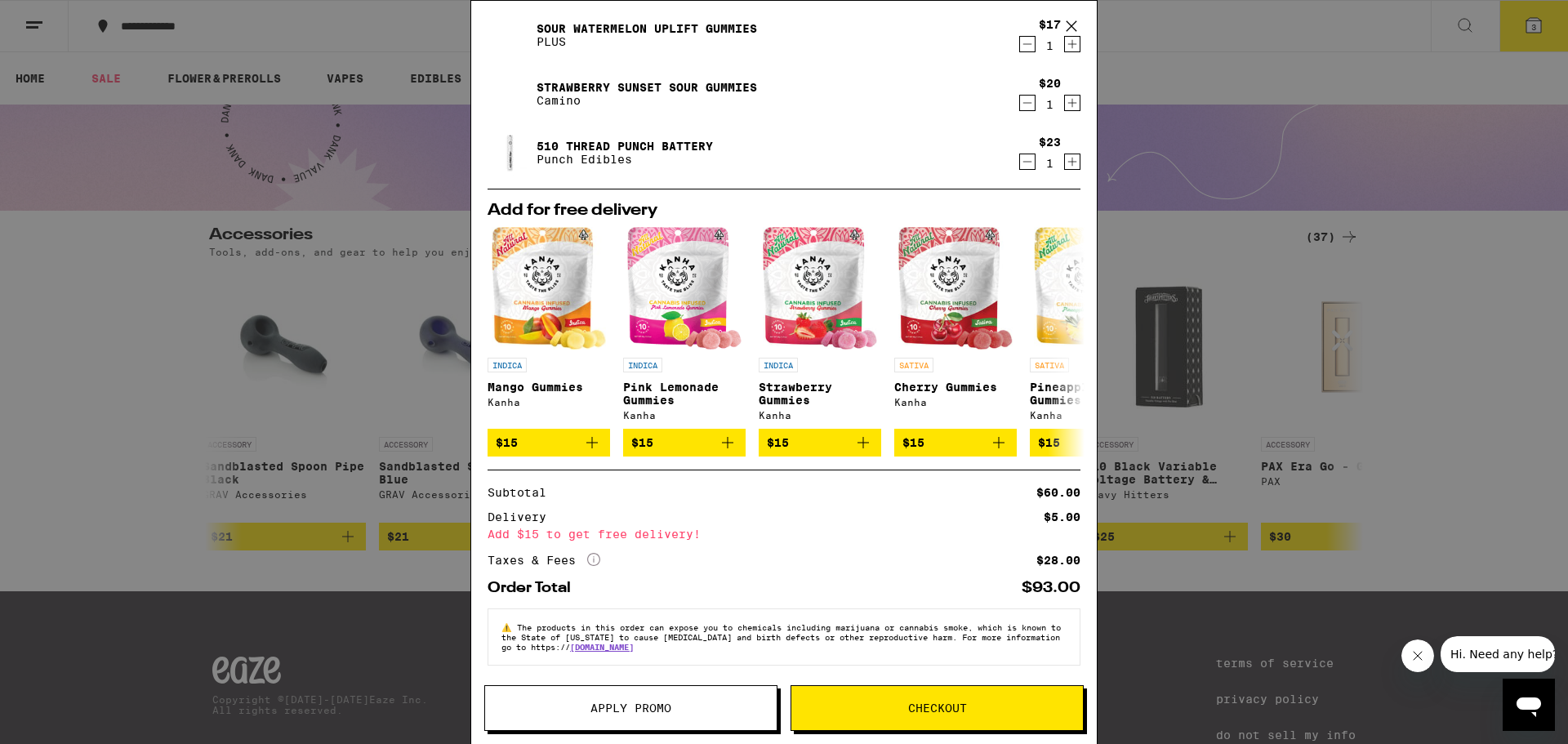
scroll to position [52, 0]
